Goal: Task Accomplishment & Management: Manage account settings

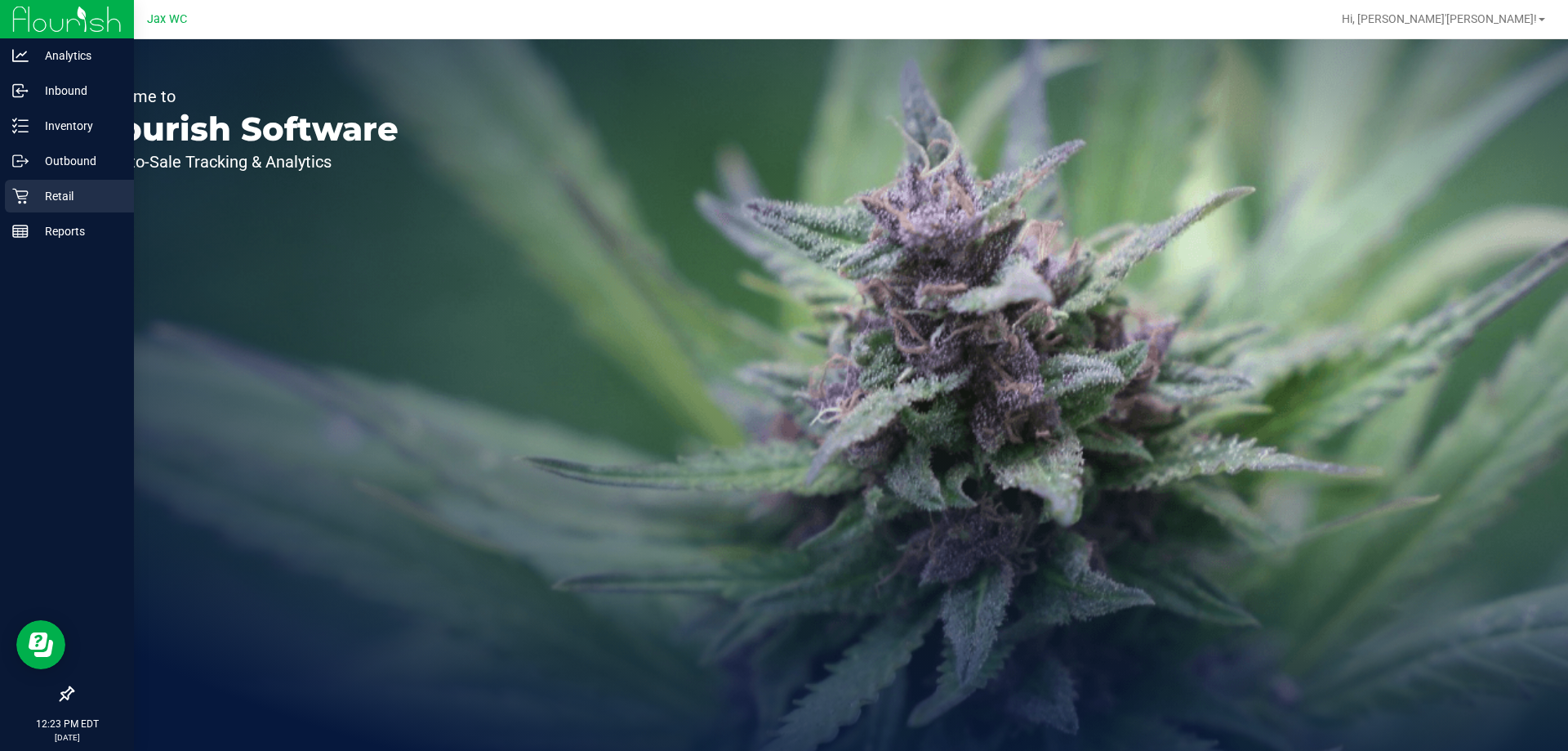
click at [32, 191] on p "Retail" at bounding box center [77, 196] width 98 height 19
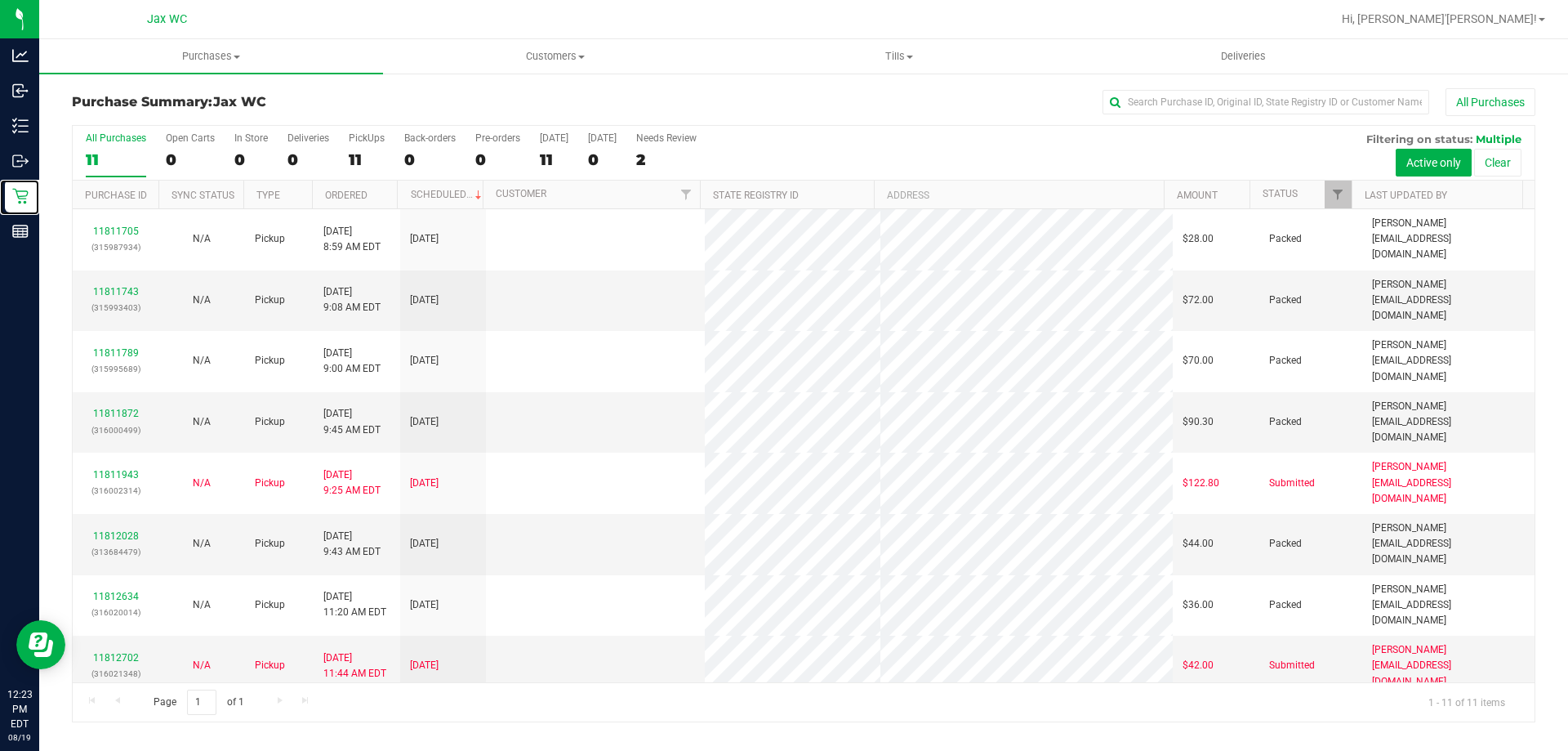
scroll to position [23, 0]
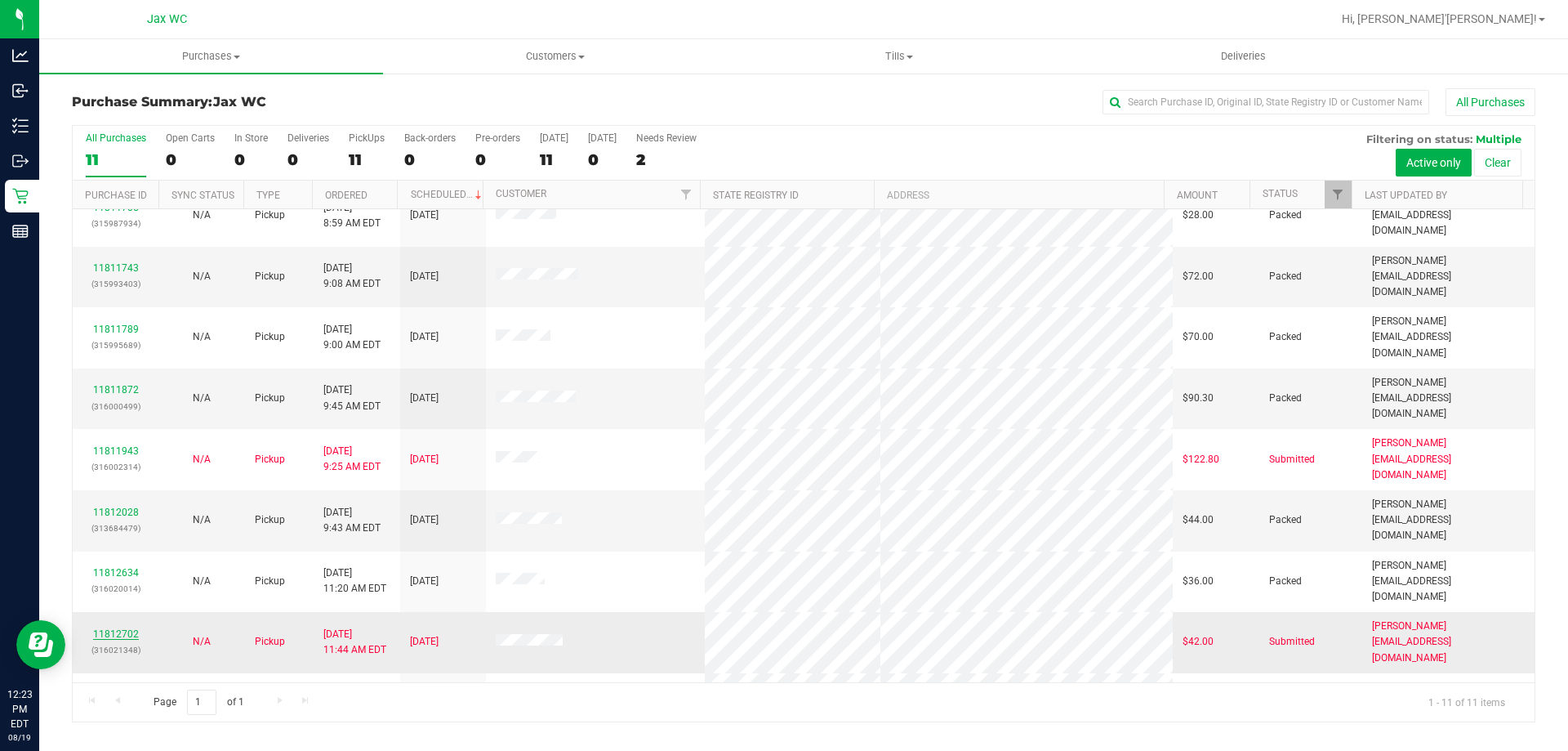
click at [108, 629] on link "11812702" at bounding box center [115, 635] width 46 height 12
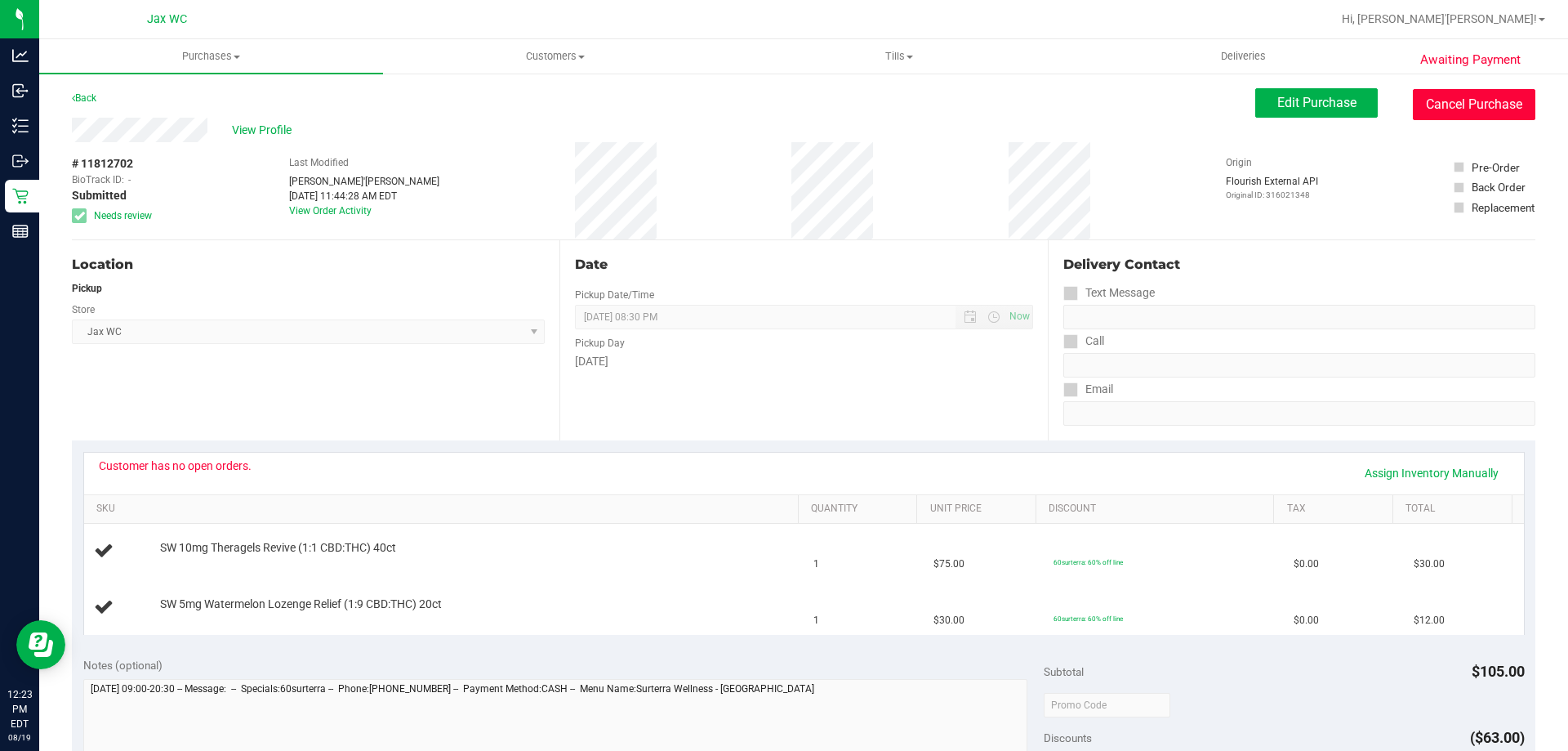
click at [1476, 104] on button "Cancel Purchase" at bounding box center [1474, 105] width 122 height 31
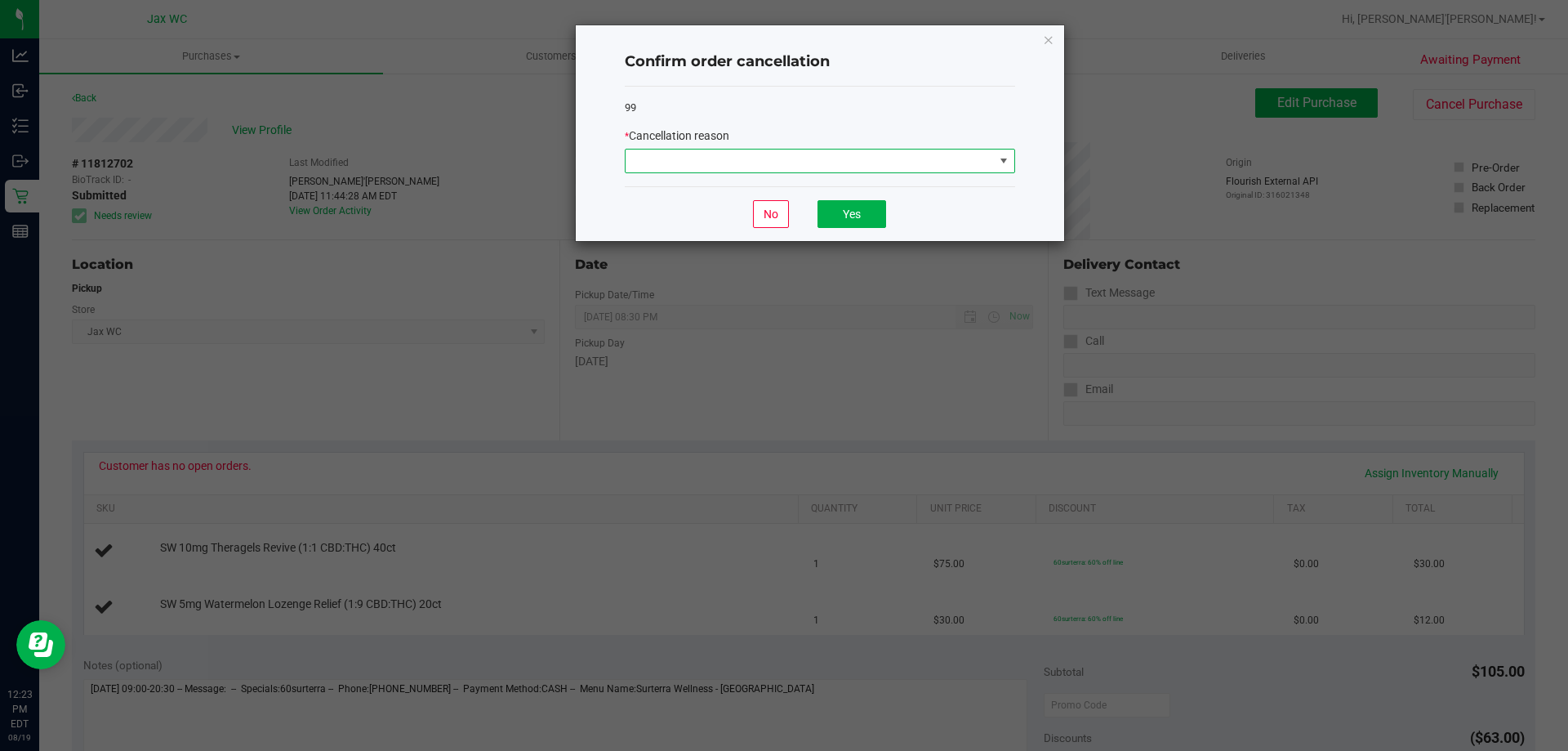
click at [795, 163] on span at bounding box center [810, 161] width 368 height 23
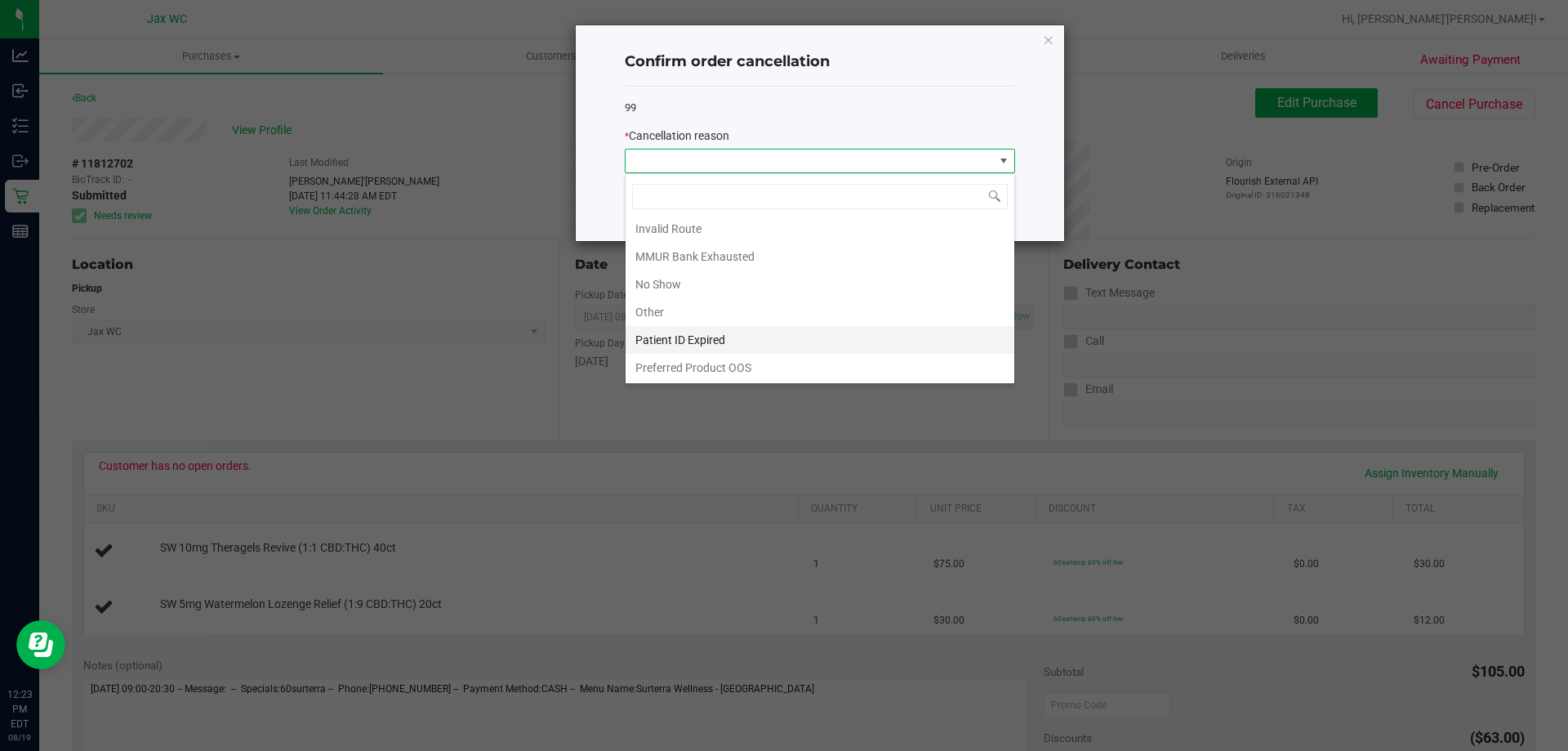
scroll to position [86, 0]
click at [763, 333] on li "Patient ID Expired" at bounding box center [819, 339] width 389 height 28
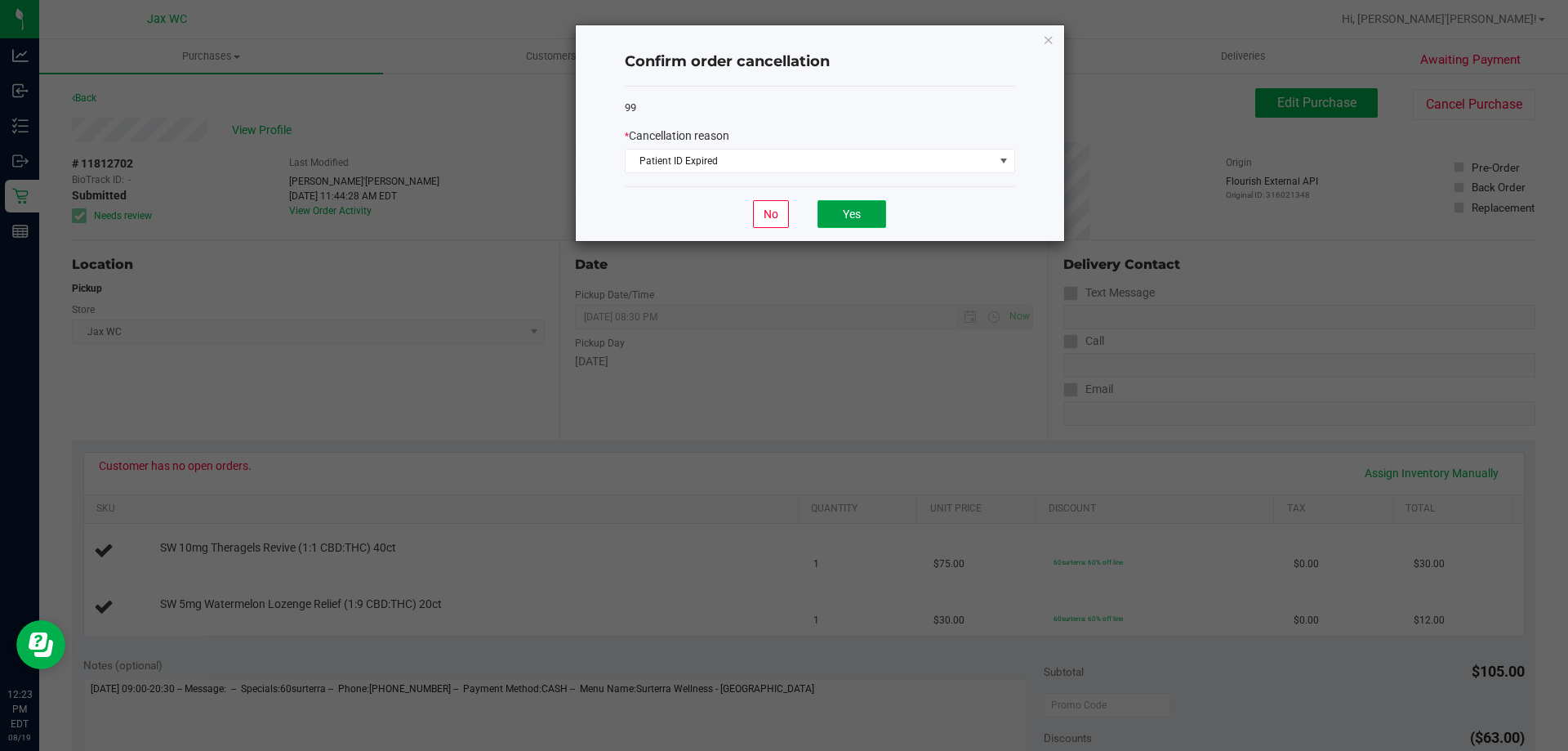
click at [855, 224] on button "Yes" at bounding box center [851, 213] width 69 height 28
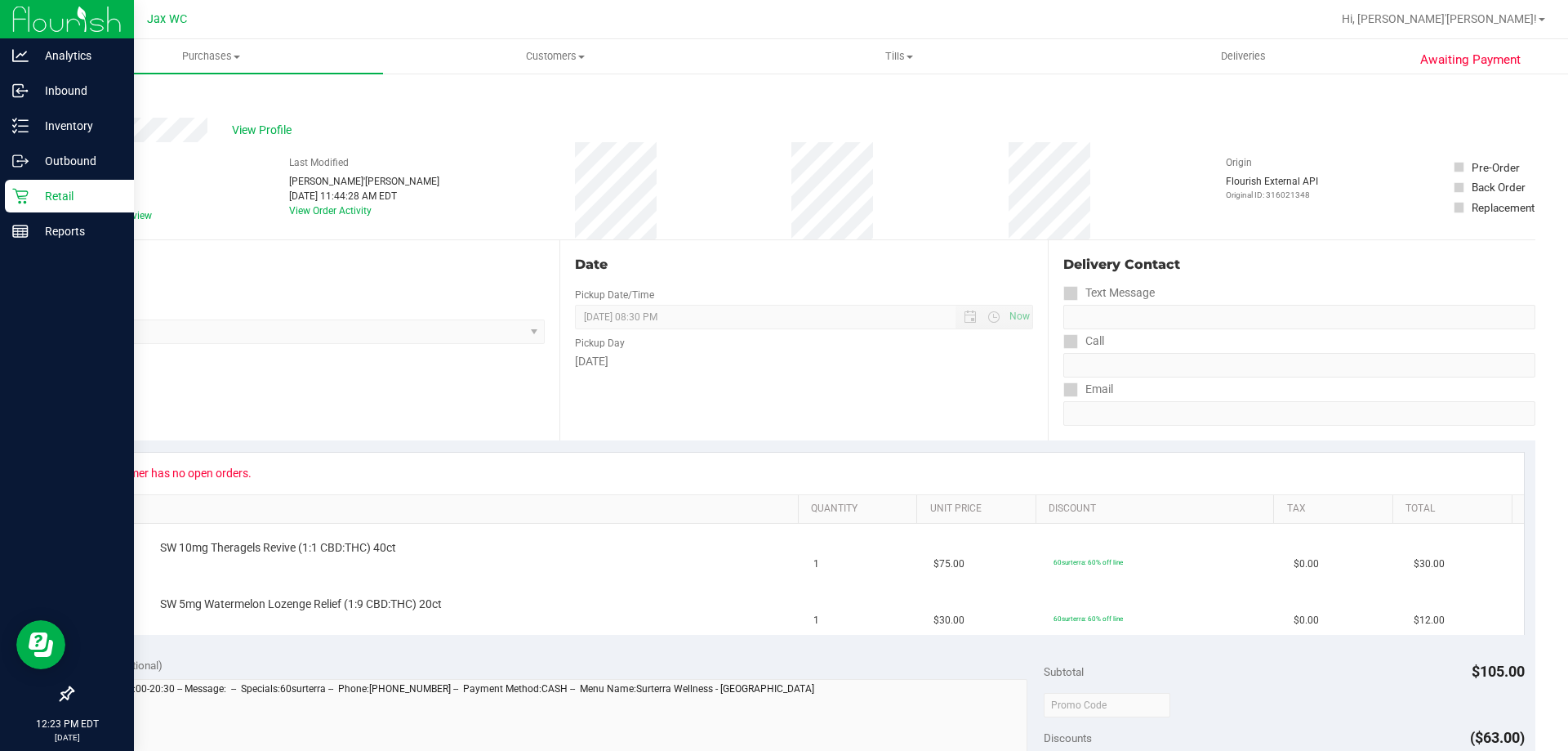
click at [45, 202] on p "Retail" at bounding box center [77, 196] width 98 height 19
